Goal: Use online tool/utility: Use online tool/utility

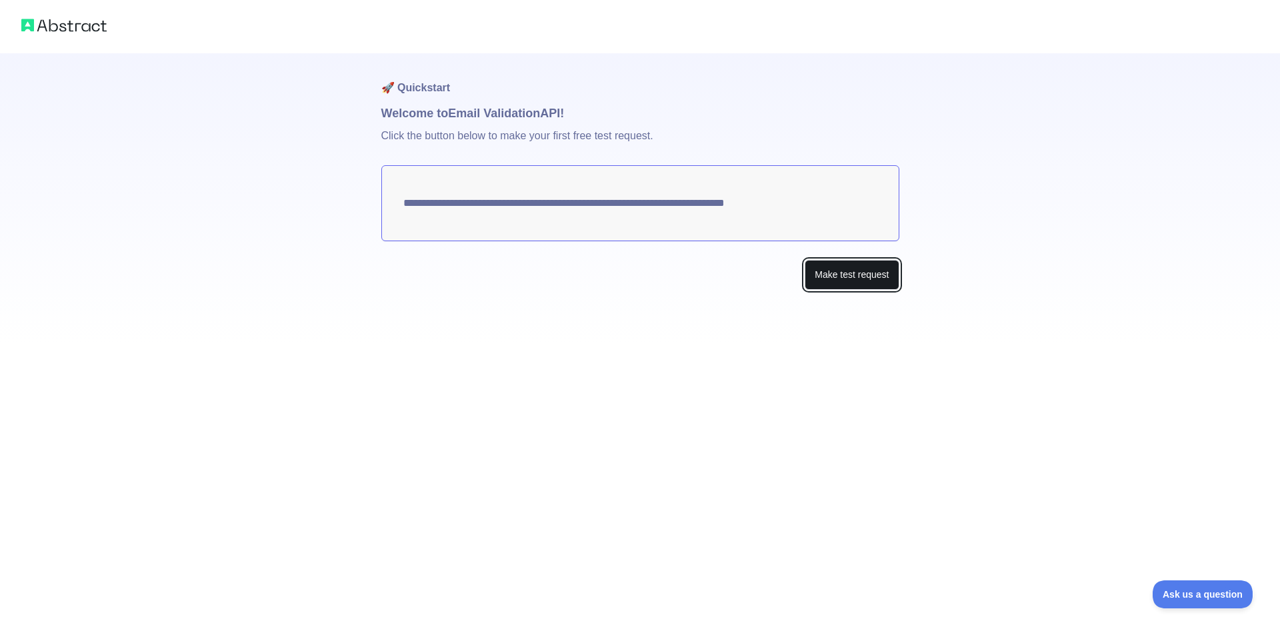
click at [838, 275] on button "Make test request" at bounding box center [852, 275] width 94 height 30
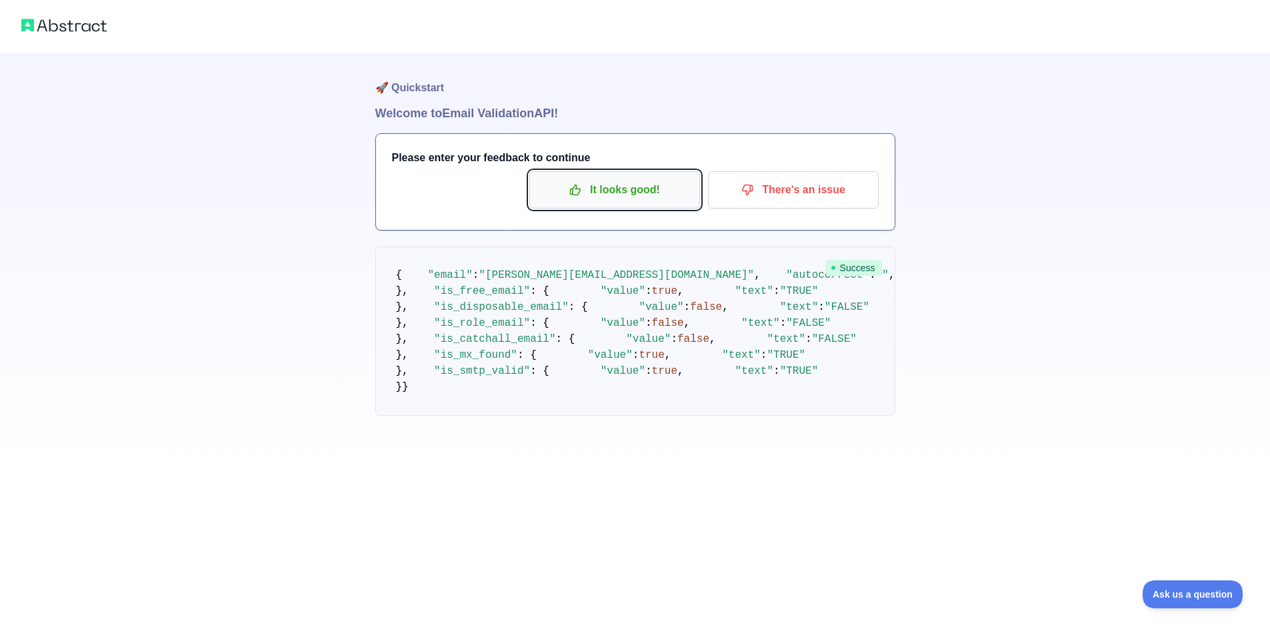
click at [579, 201] on p "It looks good!" at bounding box center [614, 190] width 151 height 23
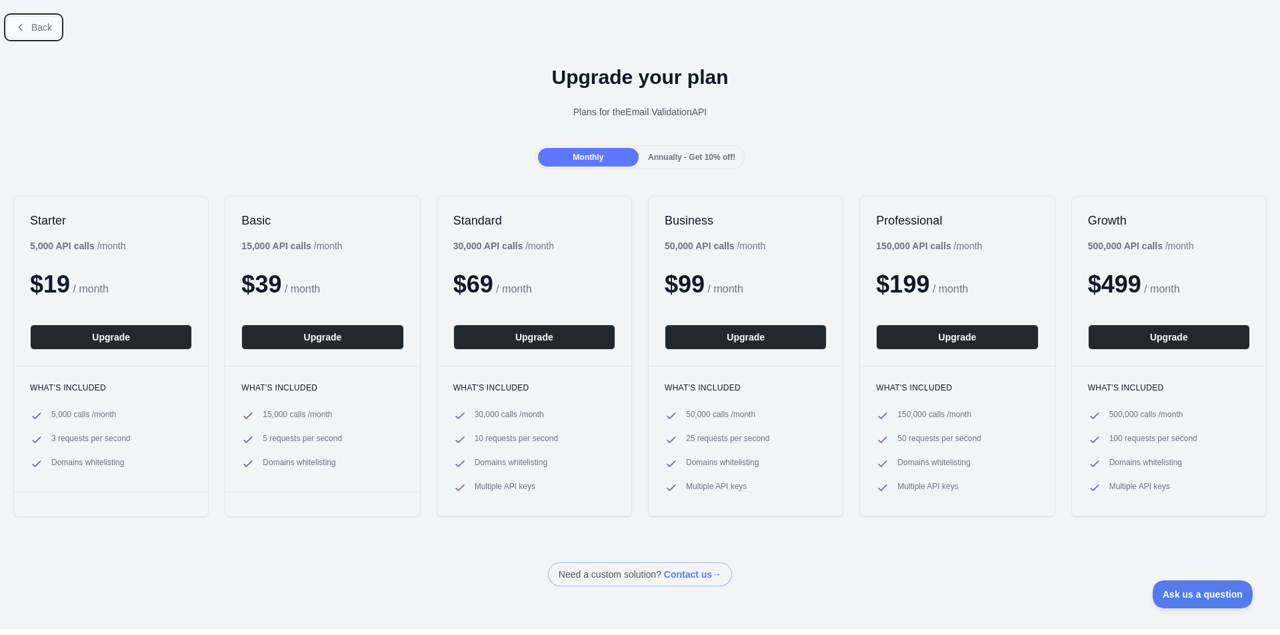
click at [39, 33] on span "Back" at bounding box center [41, 27] width 21 height 11
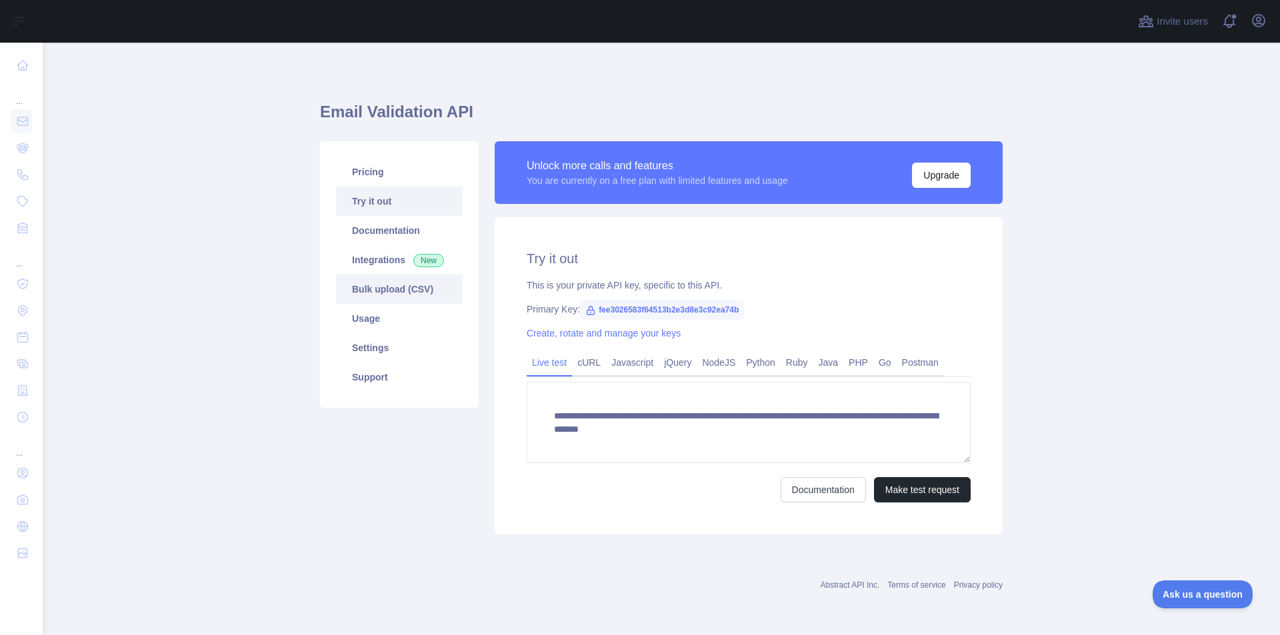
click at [345, 299] on link "Bulk upload (CSV)" at bounding box center [399, 289] width 127 height 29
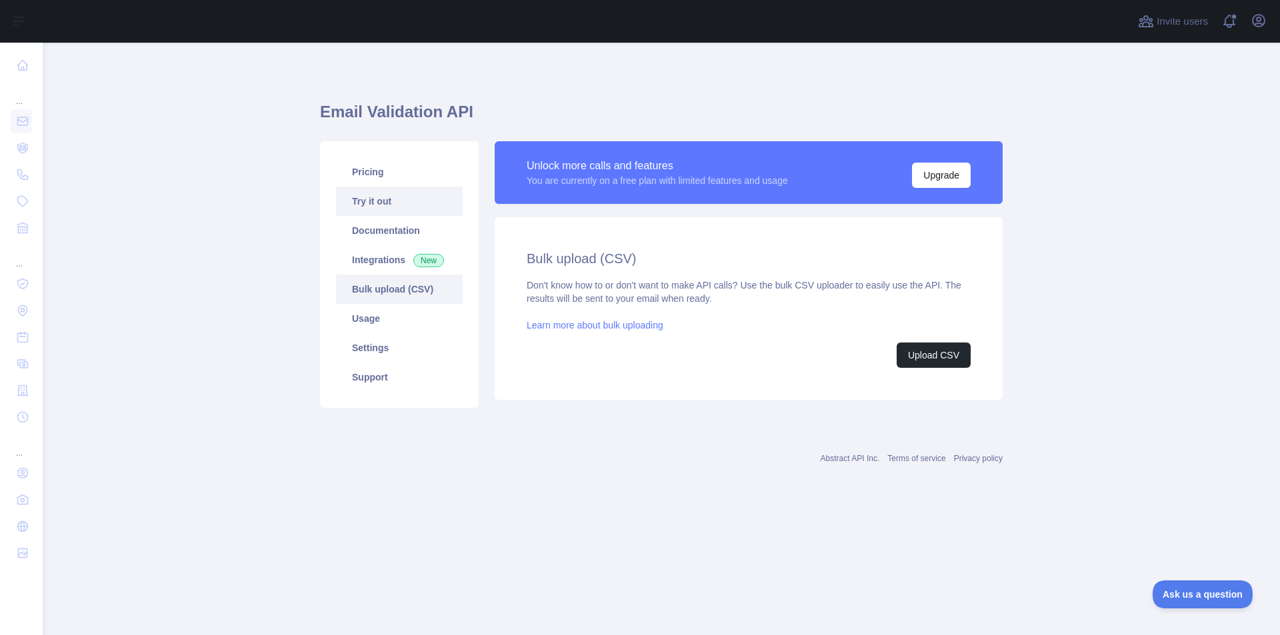
click at [365, 198] on link "Try it out" at bounding box center [399, 201] width 127 height 29
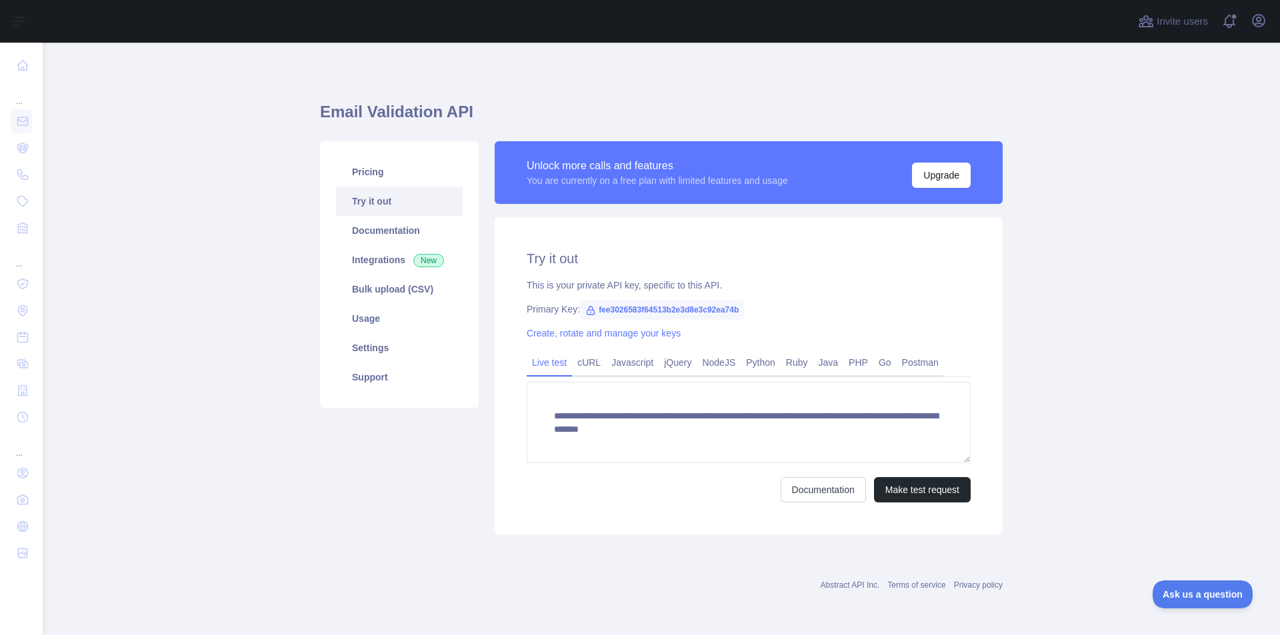
click at [609, 310] on span "fee3026583f64513b2e3d8e3c92ea74b" at bounding box center [662, 310] width 164 height 20
click at [890, 492] on button "Make test request" at bounding box center [922, 489] width 97 height 25
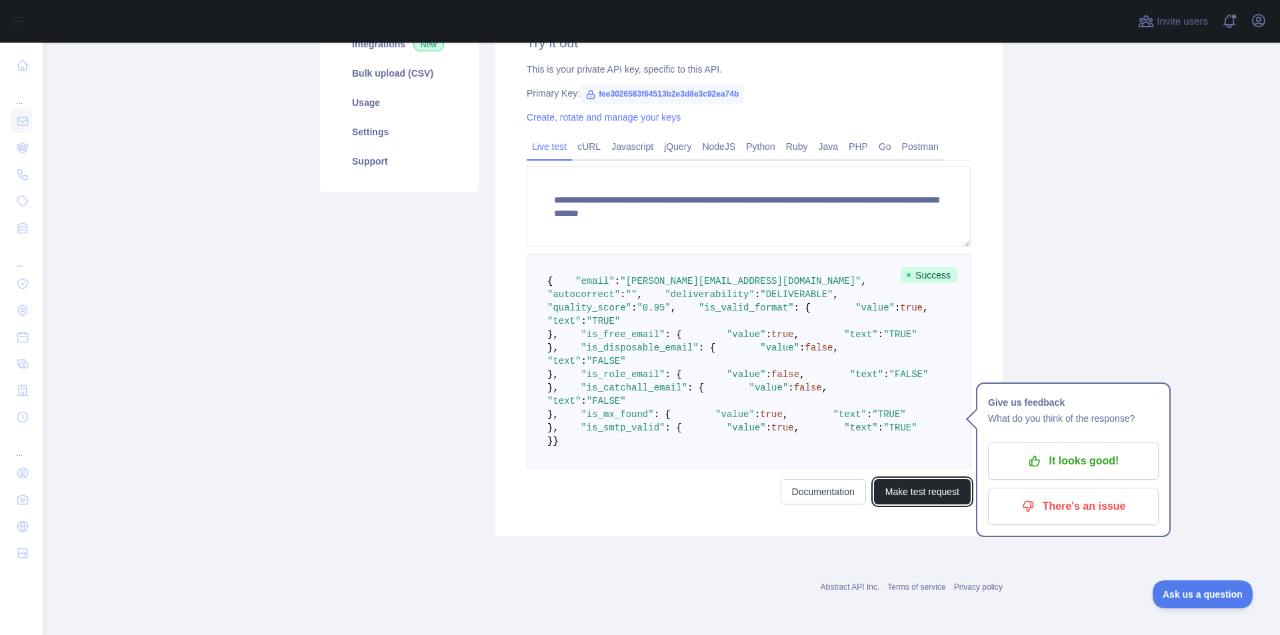
scroll to position [333, 0]
click at [1068, 450] on p "It looks good!" at bounding box center [1073, 461] width 151 height 23
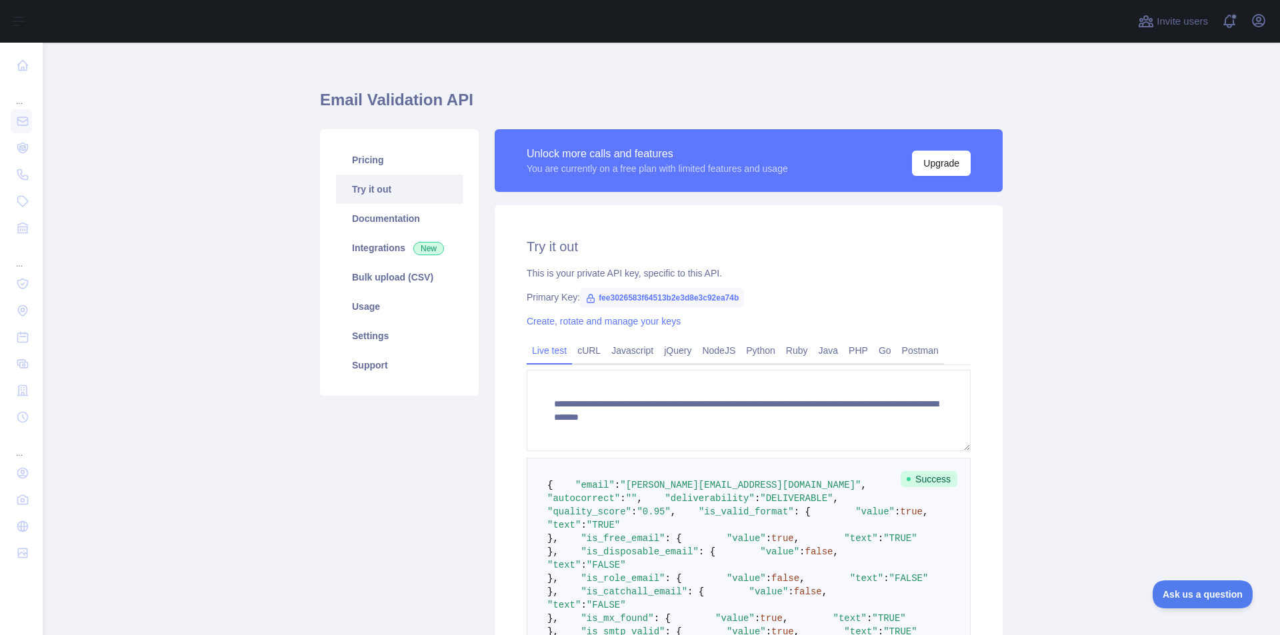
scroll to position [0, 0]
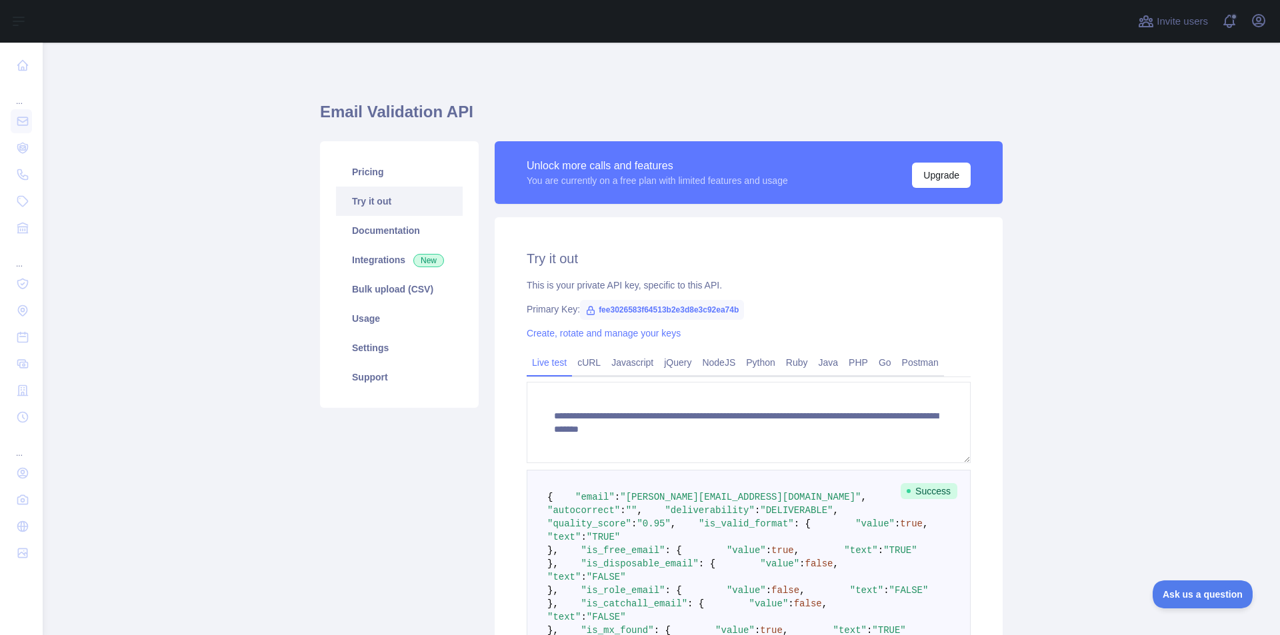
click at [678, 305] on span "fee3026583f64513b2e3d8e3c92ea74b" at bounding box center [662, 310] width 164 height 20
copy span "fee3026583f64513b2e3d8e3c92ea74b"
